Goal: Find specific page/section

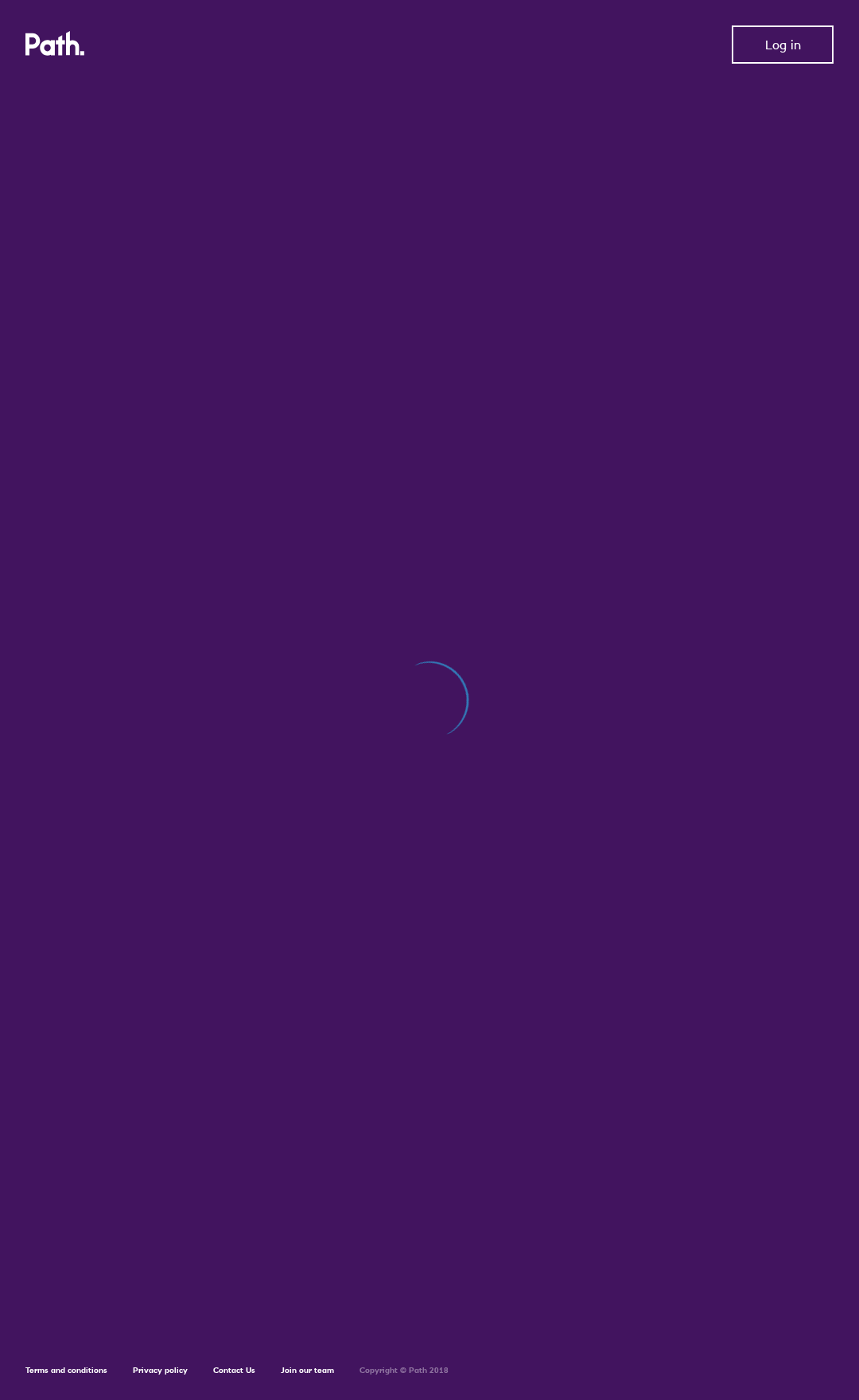
click at [765, 38] on span "Log in" at bounding box center [783, 44] width 35 height 15
drag, startPoint x: 779, startPoint y: 39, endPoint x: 446, endPoint y: 177, distance: 360.5
click at [446, 177] on div at bounding box center [430, 707] width 808 height 1254
